Goal: Task Accomplishment & Management: Complete application form

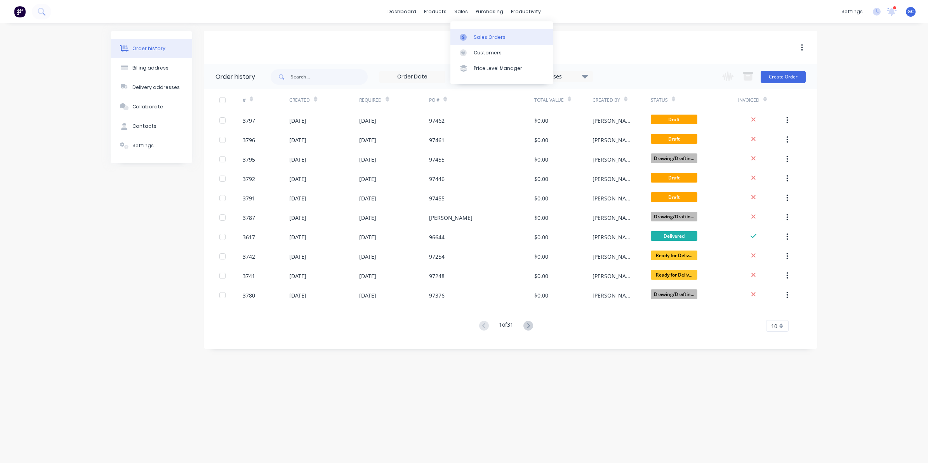
click at [473, 36] on link "Sales Orders" at bounding box center [502, 37] width 103 height 16
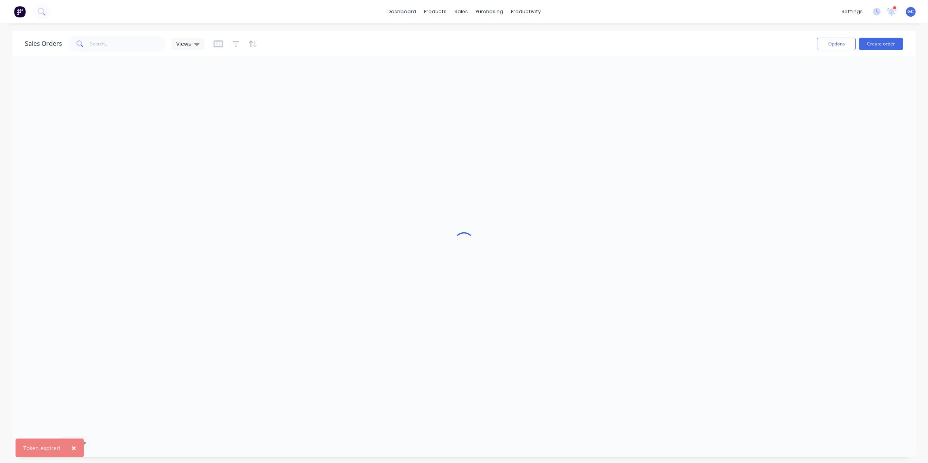
click at [146, 53] on div "Sales Orders Views" at bounding box center [418, 43] width 786 height 19
click at [154, 47] on input "text" at bounding box center [128, 44] width 76 height 16
click at [132, 37] on input "indetail" at bounding box center [128, 44] width 76 height 16
type input "indetail"
click at [251, 9] on div "dashboard products sales purchasing productivity dashboard products Product Cat…" at bounding box center [464, 11] width 928 height 23
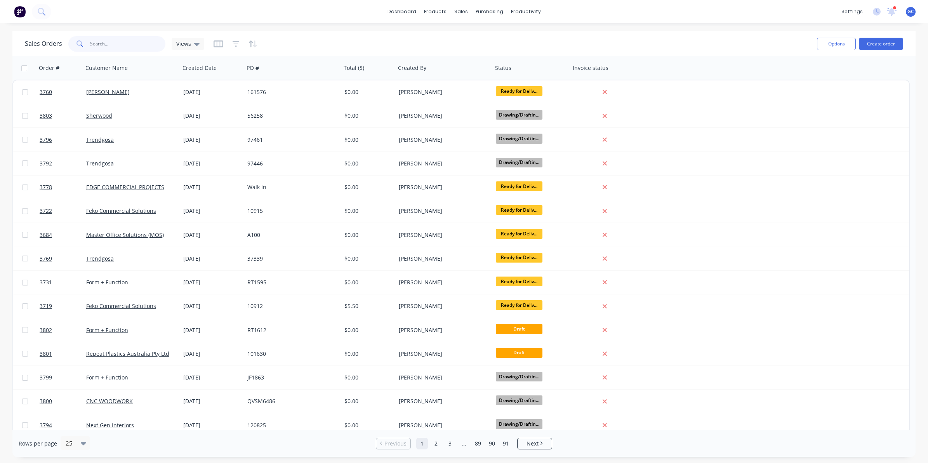
click at [133, 38] on input "text" at bounding box center [128, 44] width 76 height 16
type input "250 albert"
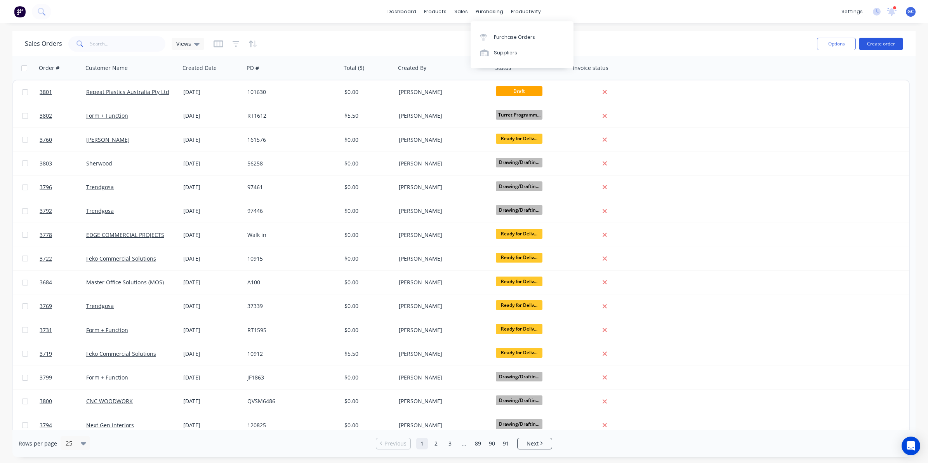
click at [870, 40] on button "Create order" at bounding box center [881, 44] width 44 height 12
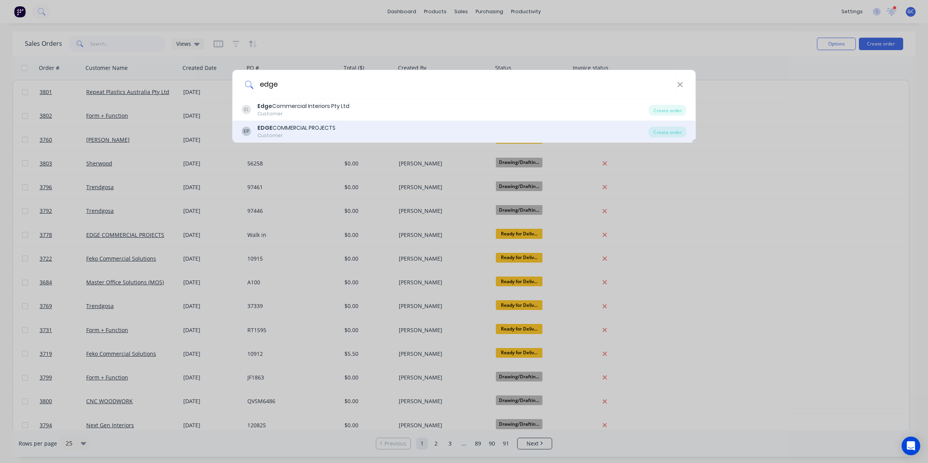
type input "edge"
click at [319, 122] on div "EP EDGE COMMERCIAL PROJECTS Customer Create order" at bounding box center [464, 132] width 463 height 22
click at [351, 129] on div "EP EDGE COMMERCIAL PROJECTS Customer" at bounding box center [445, 131] width 407 height 15
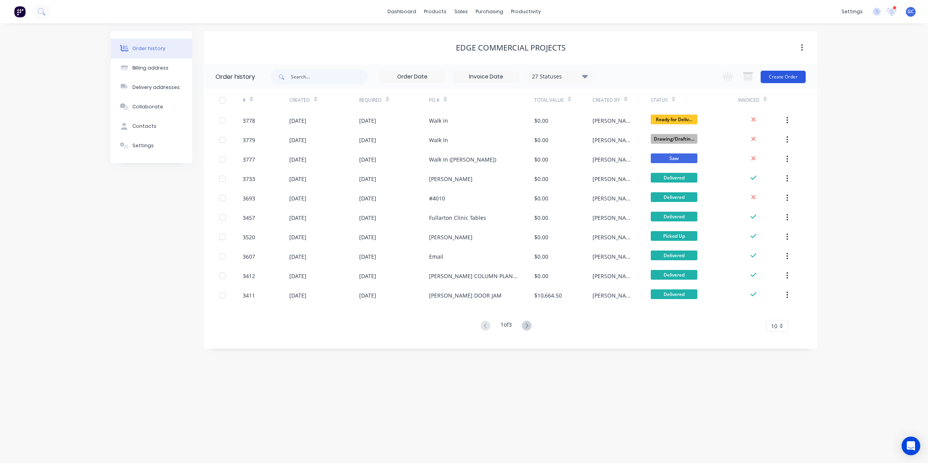
click at [800, 76] on button "Create Order" at bounding box center [783, 77] width 45 height 12
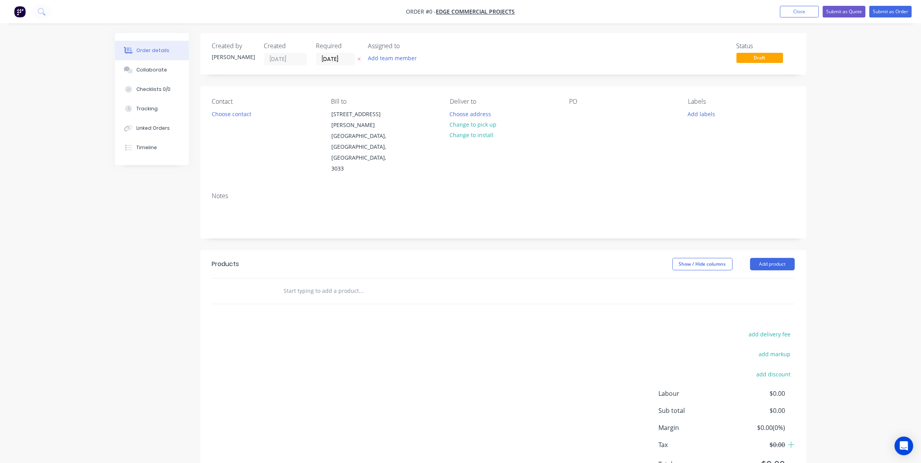
click at [772, 250] on header "Products Show / Hide columns Add product" at bounding box center [503, 264] width 606 height 28
click at [775, 258] on button "Add product" at bounding box center [772, 264] width 45 height 12
click at [758, 294] on div "Basic product" at bounding box center [758, 299] width 60 height 11
click at [266, 300] on icon "button" at bounding box center [266, 303] width 7 height 7
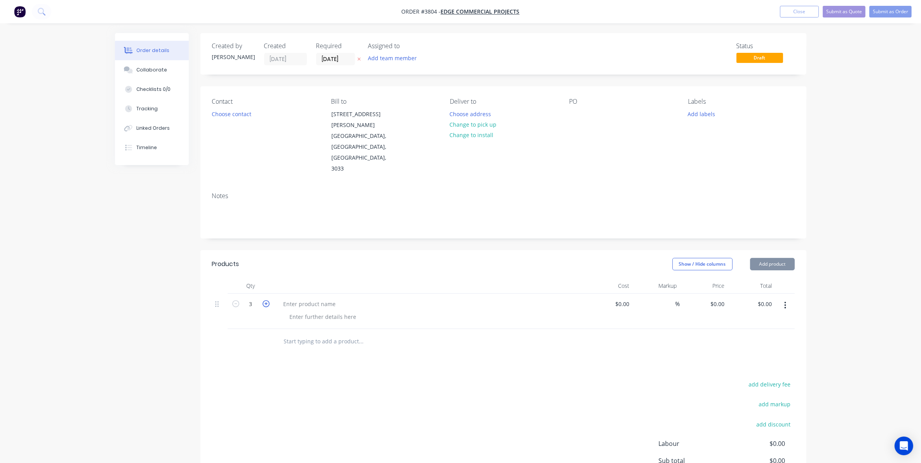
click at [266, 300] on icon "button" at bounding box center [266, 303] width 7 height 7
click at [235, 300] on icon "button" at bounding box center [235, 303] width 7 height 7
type input "3"
click at [321, 298] on div at bounding box center [309, 303] width 65 height 11
click at [323, 311] on div at bounding box center [323, 316] width 79 height 11
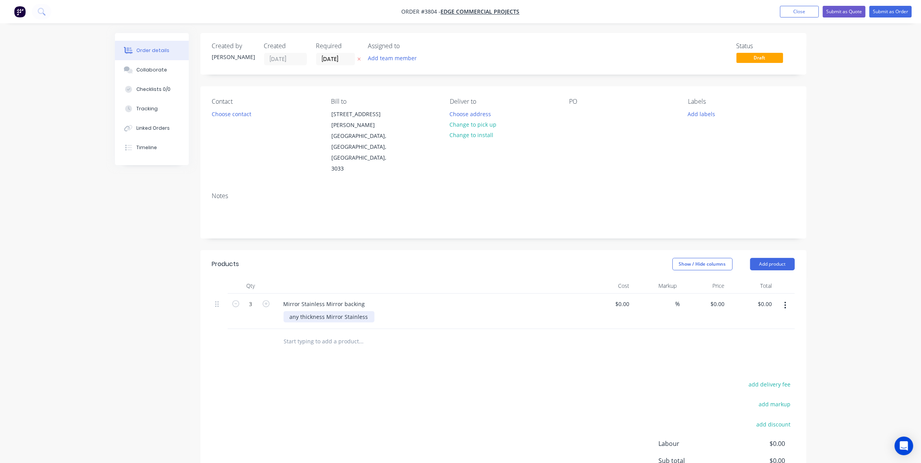
click at [301, 311] on div "any thickness Mirror Stainless" at bounding box center [329, 316] width 91 height 11
click at [506, 334] on div at bounding box center [393, 342] width 233 height 16
click at [235, 111] on button "Choose contact" at bounding box center [231, 113] width 48 height 10
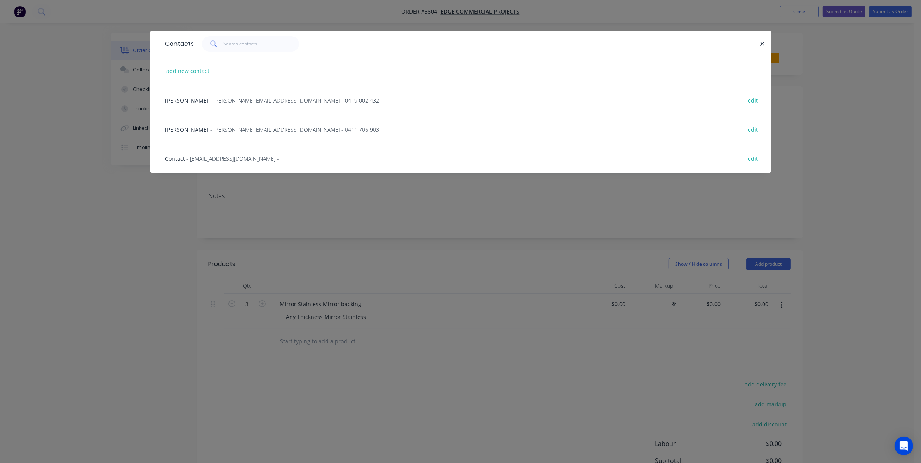
click at [218, 97] on span "- frankn@edgecommercial.com.au - 0419 002 432" at bounding box center [295, 100] width 169 height 7
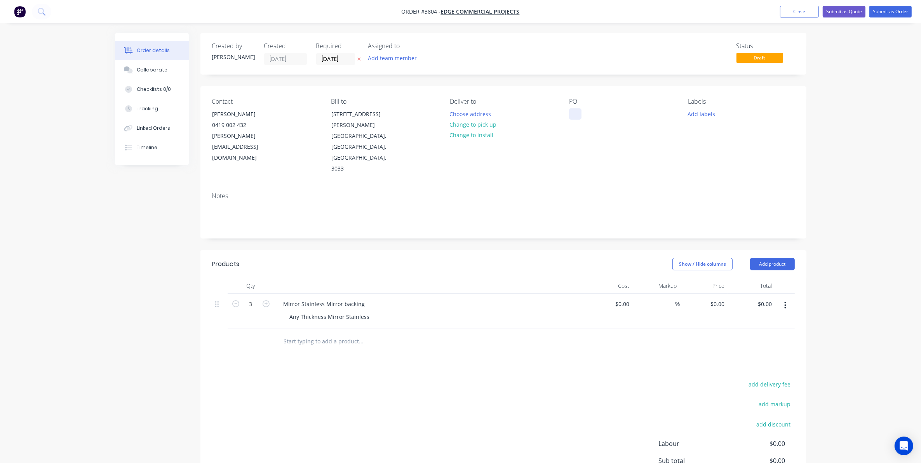
click at [575, 113] on div at bounding box center [575, 113] width 12 height 11
click at [702, 113] on button "Add labels" at bounding box center [702, 113] width 36 height 10
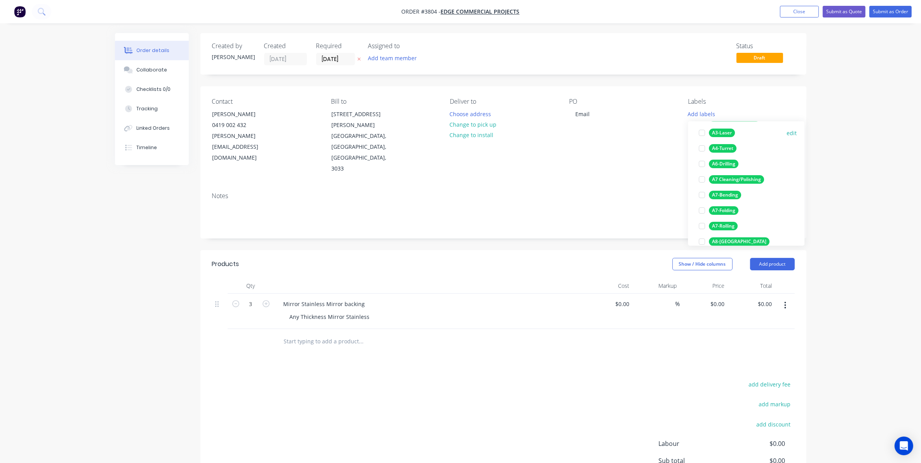
click at [726, 133] on div "A3-Laser" at bounding box center [722, 133] width 26 height 9
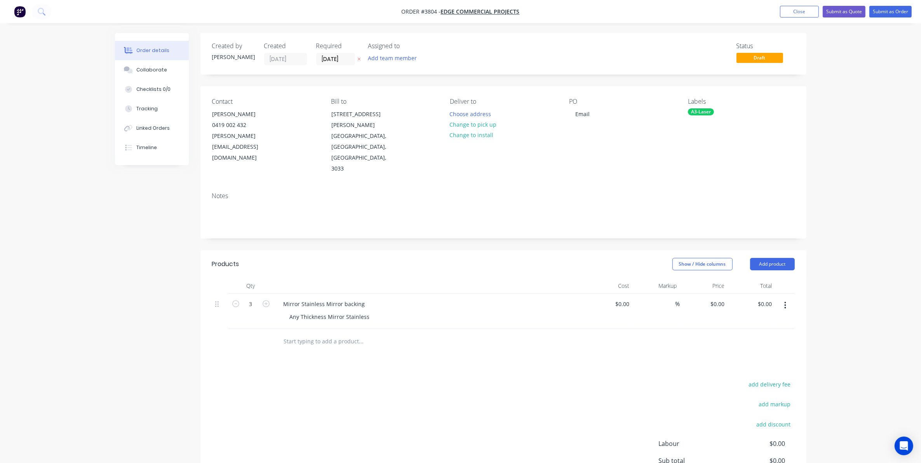
click at [539, 186] on div "Notes" at bounding box center [503, 212] width 606 height 52
click at [393, 52] on div "Assigned to Add team member" at bounding box center [407, 53] width 78 height 23
click at [392, 55] on button "Add team member" at bounding box center [392, 58] width 57 height 10
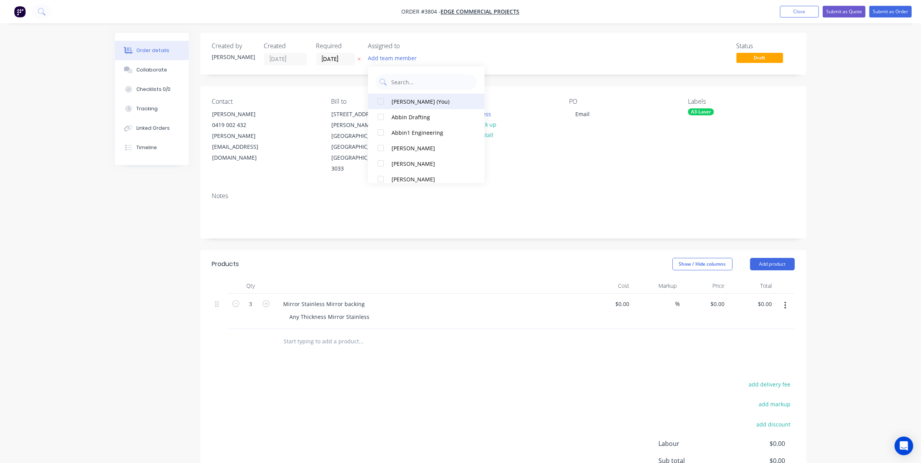
click at [403, 102] on div "Gino C (You)" at bounding box center [431, 102] width 78 height 8
click at [345, 57] on input "14/08/25" at bounding box center [336, 59] width 38 height 12
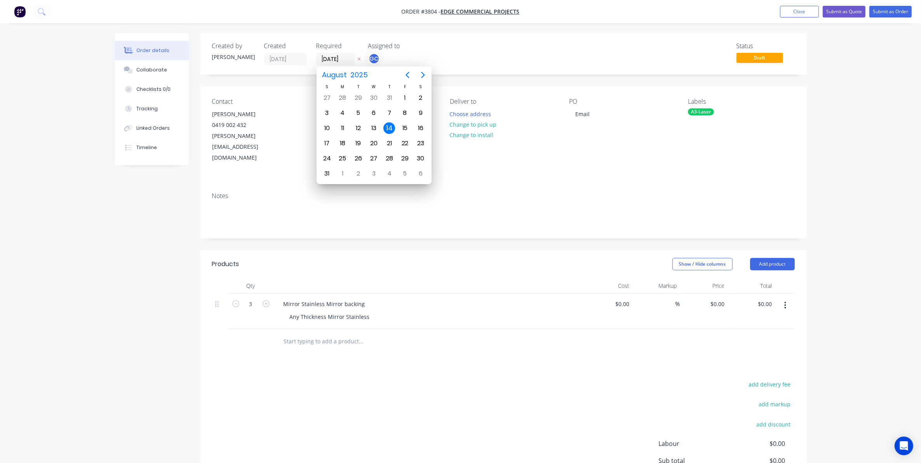
click at [596, 63] on div "Status Draft" at bounding box center [620, 53] width 349 height 23
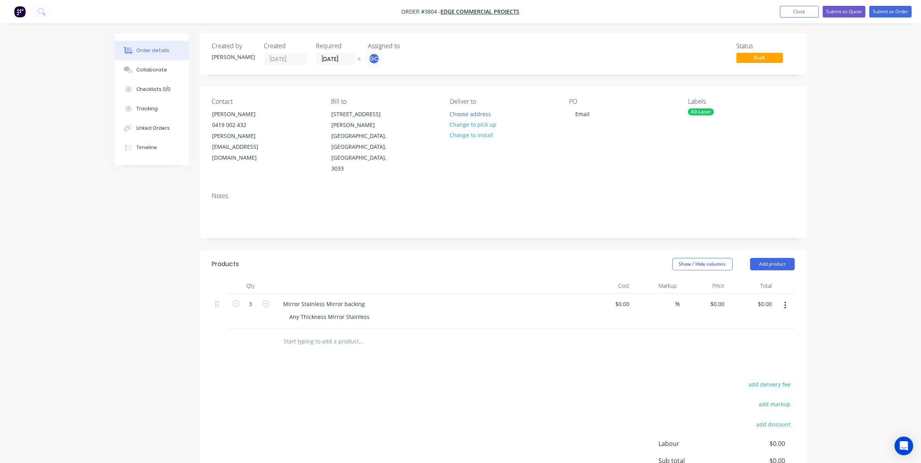
click at [421, 329] on div at bounding box center [414, 341] width 280 height 25
click at [366, 298] on div "Mirror Stainless Mirror backing" at bounding box center [324, 303] width 94 height 11
click at [784, 258] on button "Add product" at bounding box center [772, 264] width 45 height 12
click at [751, 294] on div "Basic product" at bounding box center [758, 299] width 60 height 11
click at [299, 334] on div at bounding box center [309, 339] width 65 height 11
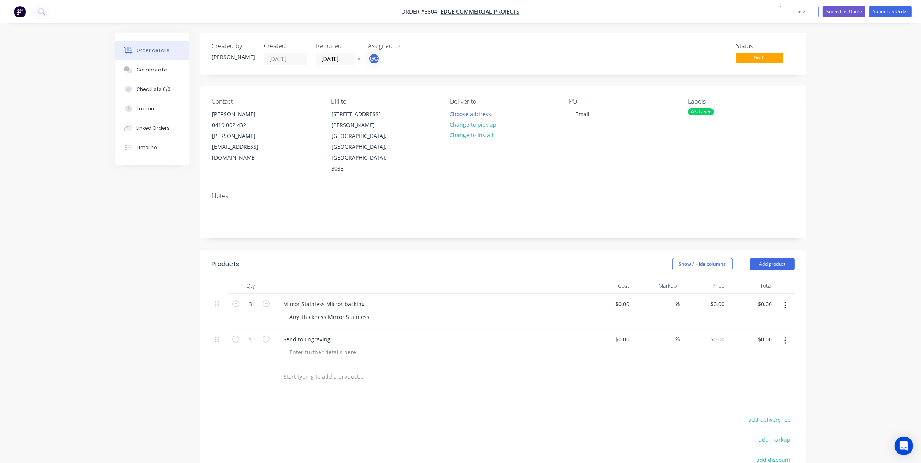
click at [444, 250] on header "Products Show / Hide columns Add product" at bounding box center [503, 264] width 606 height 28
click at [434, 364] on div "Products Show / Hide columns Add product Qty Cost Markup Price Total 3 Mirror S…" at bounding box center [503, 413] width 606 height 326
click at [319, 329] on div "Send to Engraving" at bounding box center [429, 346] width 311 height 35
click at [327, 347] on div at bounding box center [323, 352] width 79 height 11
click at [329, 334] on div "Send to Engraving" at bounding box center [307, 339] width 60 height 11
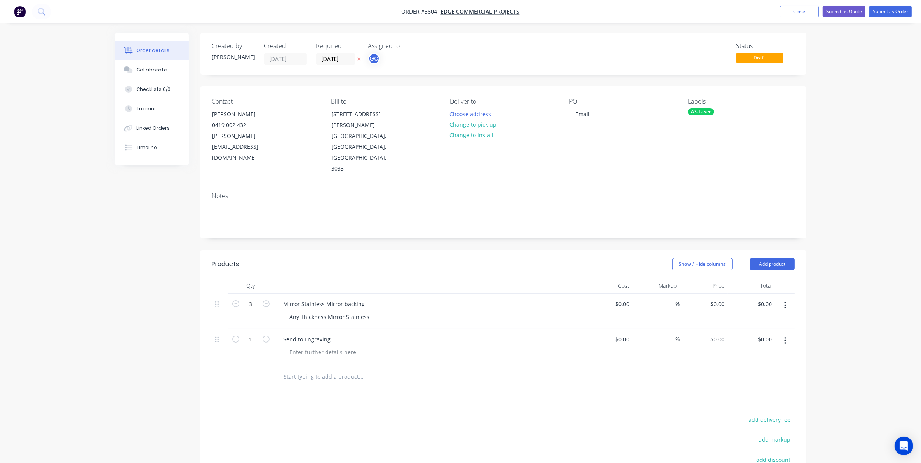
click at [453, 369] on div "Products Show / Hide columns Add product Qty Cost Markup Price Total 3 Mirror S…" at bounding box center [503, 413] width 606 height 326
click at [886, 16] on button "Submit as Order" at bounding box center [890, 12] width 42 height 12
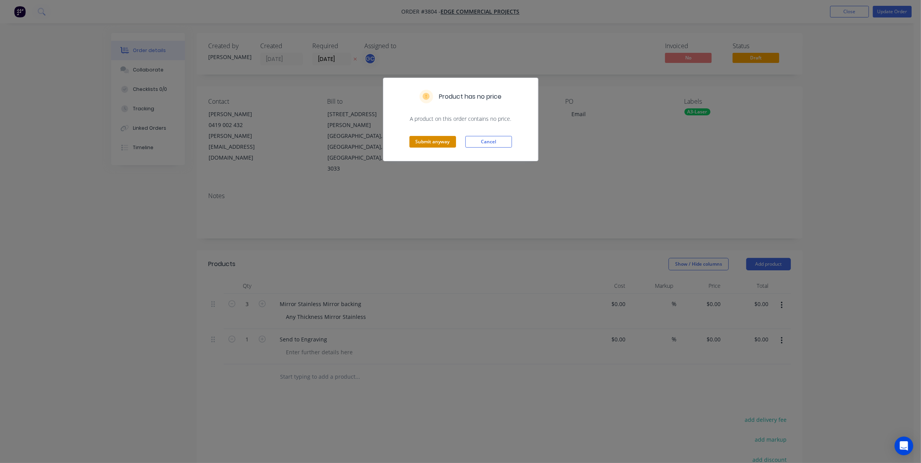
click at [420, 138] on button "Submit anyway" at bounding box center [432, 142] width 47 height 12
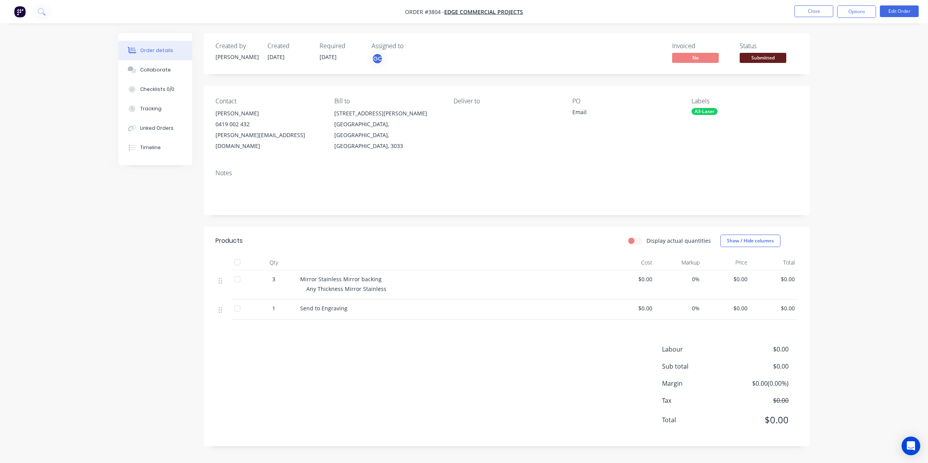
click at [752, 54] on span "Submitted" at bounding box center [763, 58] width 47 height 10
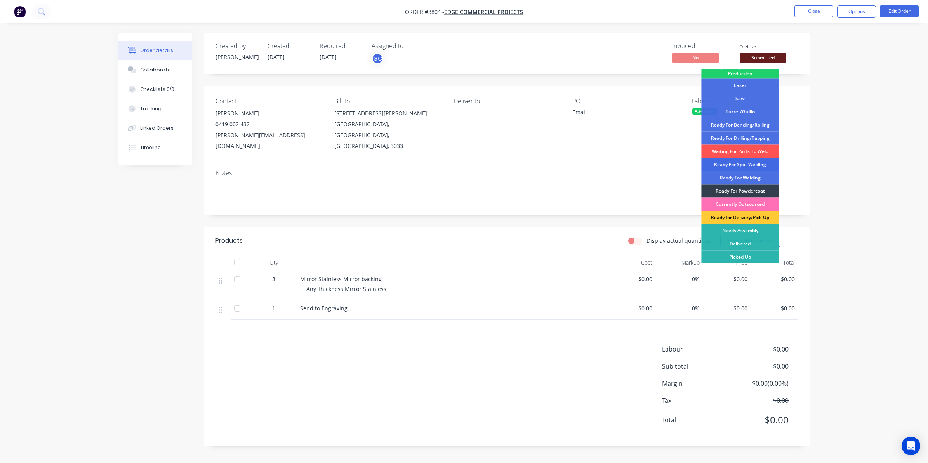
scroll to position [38, 0]
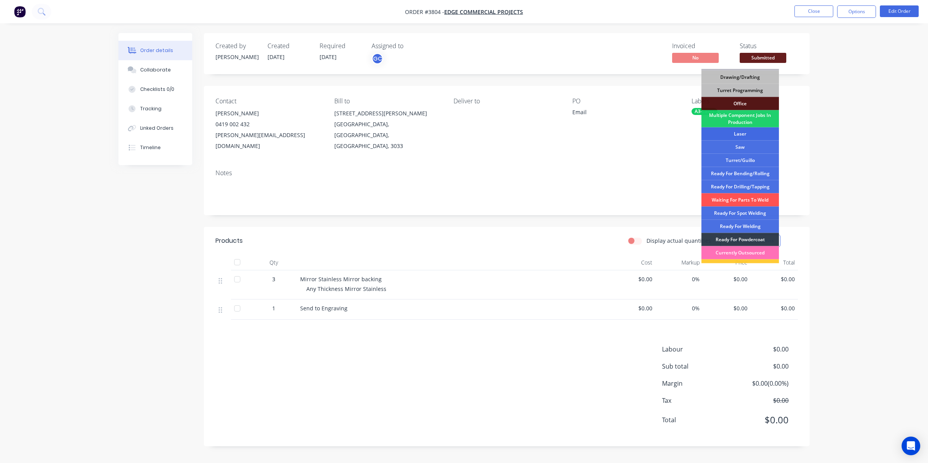
click at [738, 138] on div "Laser" at bounding box center [741, 133] width 78 height 13
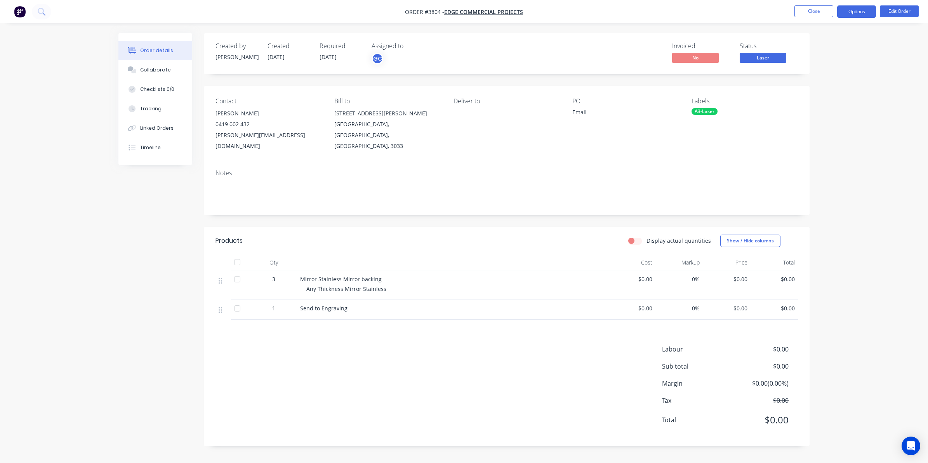
click at [857, 16] on button "Options" at bounding box center [857, 11] width 39 height 12
click at [824, 90] on div "Work Order" at bounding box center [833, 93] width 71 height 11
click at [824, 80] on div "Without pricing" at bounding box center [833, 78] width 71 height 11
drag, startPoint x: 628, startPoint y: 18, endPoint x: 649, endPoint y: 5, distance: 24.3
click at [634, 12] on nav "Order #3804 - EDGE COMMERCIAL PROJECTS Close Options Edit Order" at bounding box center [464, 11] width 928 height 23
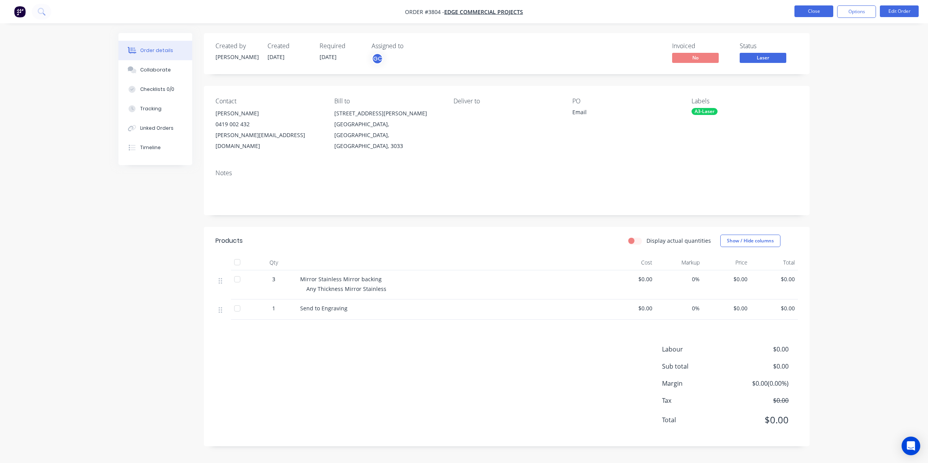
click at [820, 11] on button "Close" at bounding box center [814, 11] width 39 height 12
